Goal: Entertainment & Leisure: Consume media (video, audio)

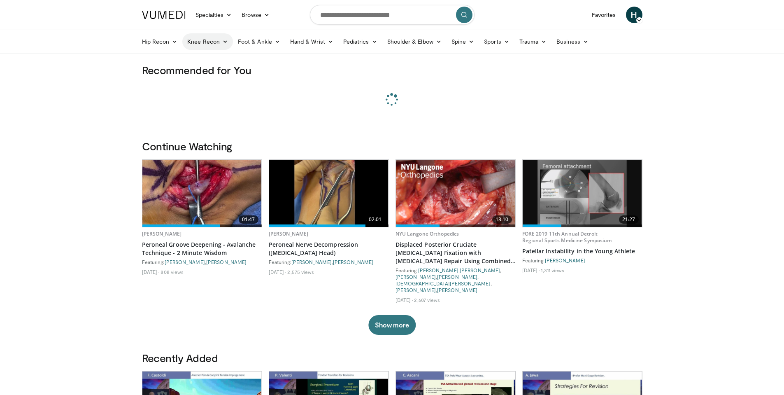
click at [224, 42] on icon at bounding box center [225, 42] width 6 height 6
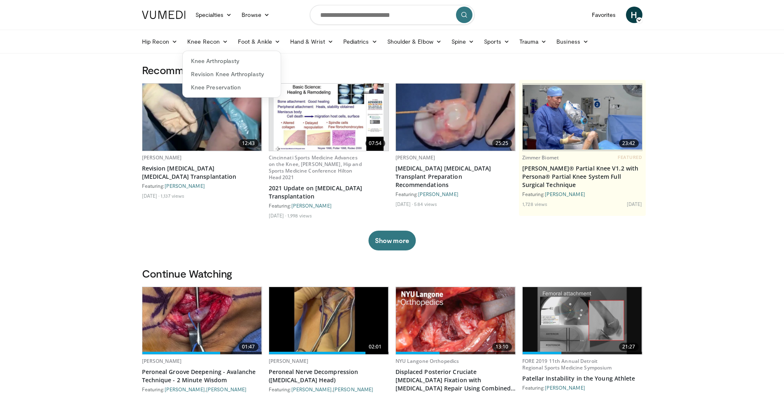
click at [470, 233] on div "12:43 [PERSON_NAME] Revision [MEDICAL_DATA] [MEDICAL_DATA] Transplantation Feat…" at bounding box center [392, 166] width 501 height 167
click at [585, 135] on img at bounding box center [582, 117] width 119 height 65
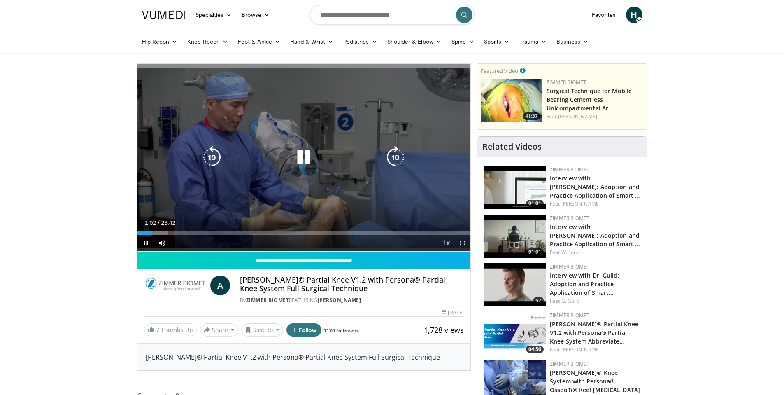
click at [367, 177] on div "10 seconds Tap to unmute" at bounding box center [305, 157] width 334 height 187
